Goal: Task Accomplishment & Management: Manage account settings

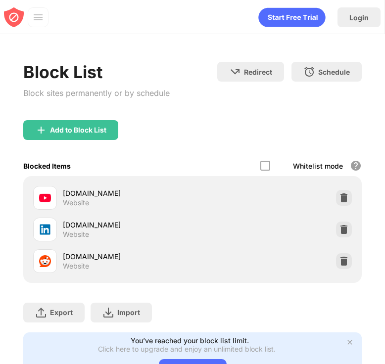
click at [354, 256] on div "reddit.com Website" at bounding box center [192, 261] width 327 height 32
click at [352, 259] on div "reddit.com Website" at bounding box center [192, 261] width 327 height 32
click at [345, 259] on img at bounding box center [344, 261] width 10 height 10
